Goal: Information Seeking & Learning: Check status

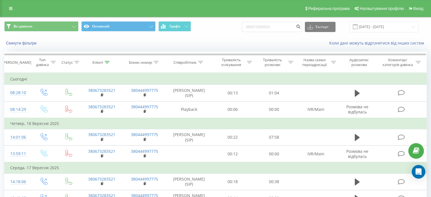
click at [12, 10] on icon at bounding box center [10, 9] width 3 height 4
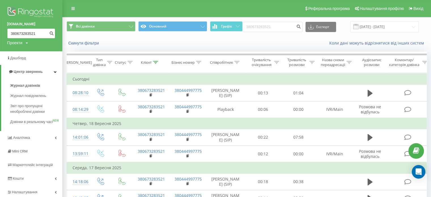
click at [20, 32] on input "380673283521" at bounding box center [31, 33] width 48 height 10
paste input "970400787"
type input "380970400787"
click at [52, 34] on icon "submit" at bounding box center [51, 32] width 5 height 3
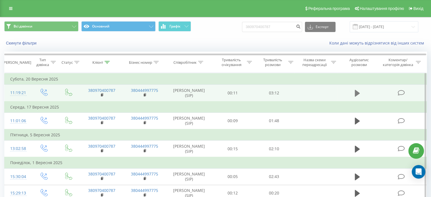
click at [355, 92] on icon at bounding box center [357, 93] width 5 height 8
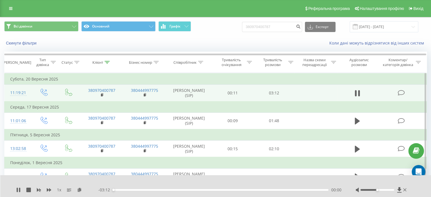
click at [124, 190] on div "00:00" at bounding box center [221, 190] width 216 height 2
click at [154, 190] on div "00:10" at bounding box center [221, 190] width 216 height 2
click at [217, 189] on div "00:37" at bounding box center [221, 190] width 216 height 2
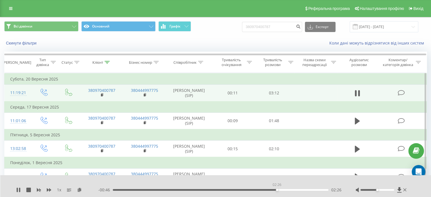
click at [277, 190] on div "02:26" at bounding box center [221, 190] width 216 height 2
click at [309, 190] on div "02:26" at bounding box center [221, 190] width 216 height 2
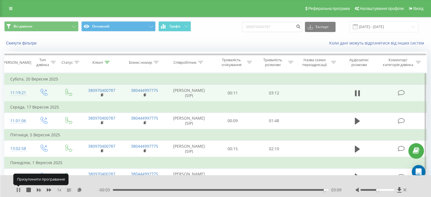
click at [17, 190] on icon at bounding box center [17, 190] width 1 height 5
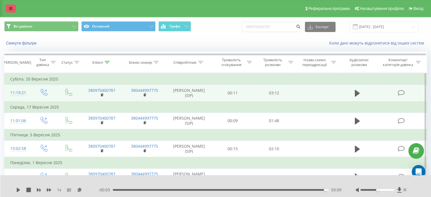
click at [11, 8] on icon at bounding box center [10, 9] width 3 height 4
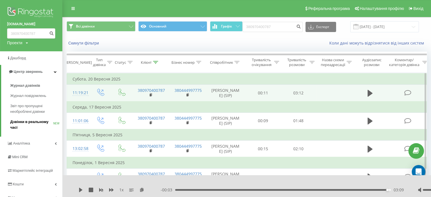
click at [22, 122] on span "Дзвінки в реальному часі" at bounding box center [31, 124] width 43 height 11
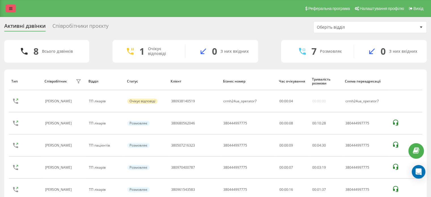
click at [6, 9] on link at bounding box center [11, 9] width 10 height 8
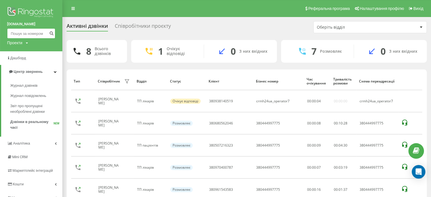
click at [18, 37] on input at bounding box center [31, 33] width 48 height 10
paste input "380938140519"
type input "380938140519"
click at [54, 35] on button "submit" at bounding box center [52, 33] width 8 height 10
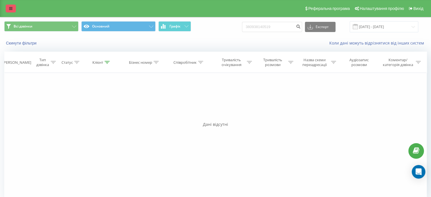
click at [14, 10] on link at bounding box center [11, 9] width 10 height 8
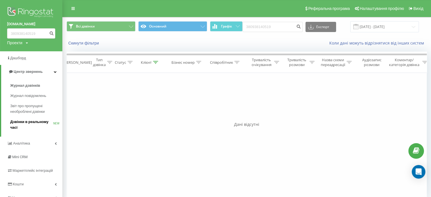
click at [28, 119] on link "Дзвінки в реальному часі NEW" at bounding box center [36, 125] width 52 height 16
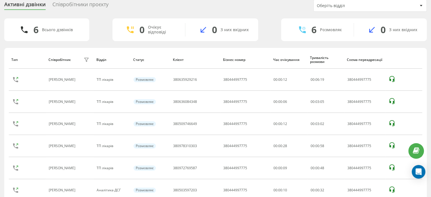
scroll to position [47, 0]
